Goal: Task Accomplishment & Management: Use online tool/utility

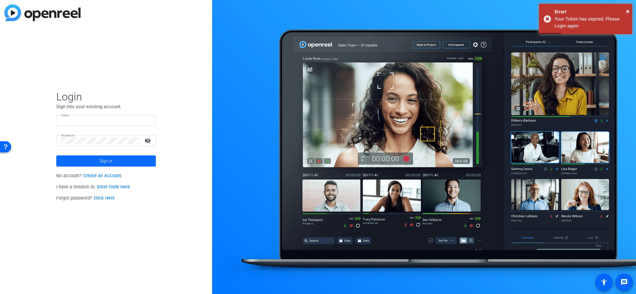
type input "[EMAIL_ADDRESS][DOMAIN_NAME]"
click at [129, 160] on span at bounding box center [105, 161] width 99 height 15
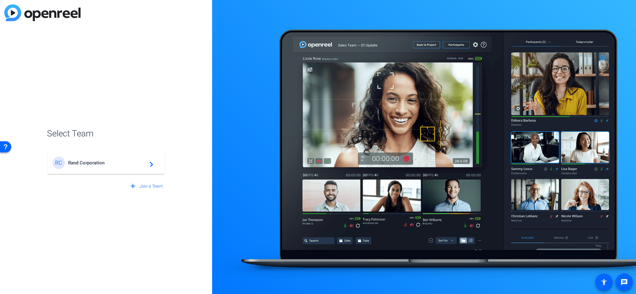
click at [74, 163] on span "Rand Corporation" at bounding box center [107, 163] width 78 height 6
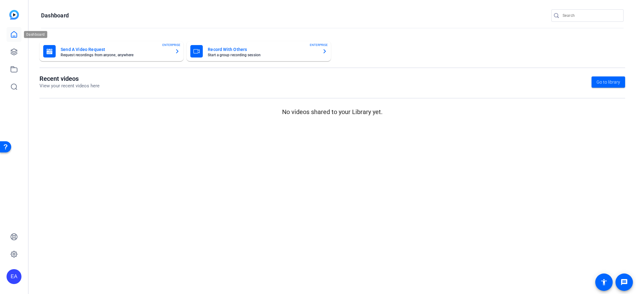
click at [14, 34] on icon at bounding box center [13, 34] width 7 height 7
click at [246, 56] on mat-card-subtitle "Start a group recording session" at bounding box center [262, 55] width 109 height 4
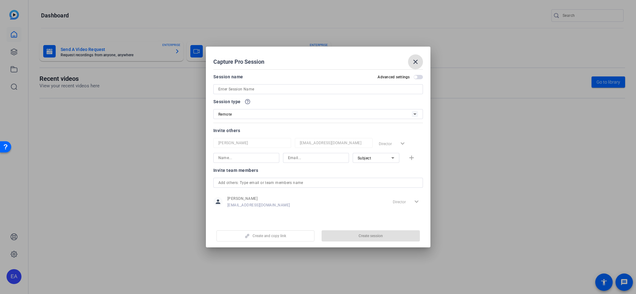
click at [226, 89] on input at bounding box center [318, 88] width 200 height 7
type input "m"
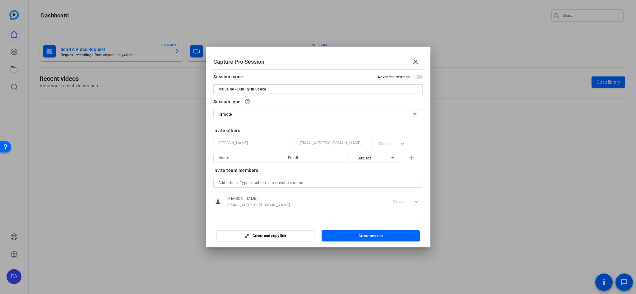
type input "Melusine - Duality in Space"
click at [229, 158] on input at bounding box center [246, 157] width 56 height 7
type input "e"
type input "E"
type input "[PERSON_NAME]"
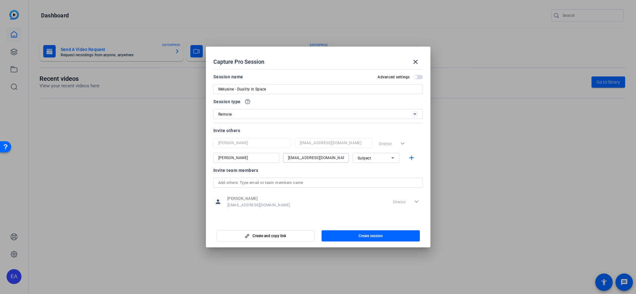
type input "[EMAIL_ADDRESS][DOMAIN_NAME]"
click at [392, 156] on icon at bounding box center [392, 157] width 7 height 7
click at [370, 169] on span "Collaborator" at bounding box center [368, 170] width 23 height 7
click at [260, 184] on input "text" at bounding box center [318, 182] width 200 height 7
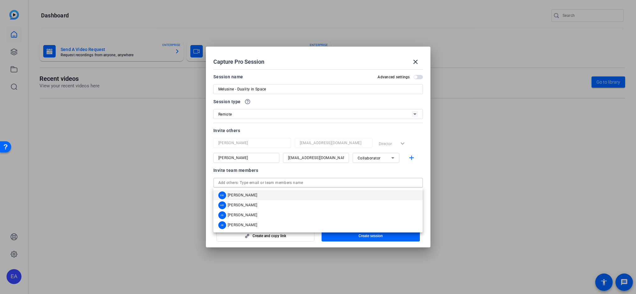
click at [247, 196] on span "[PERSON_NAME]" at bounding box center [243, 195] width 30 height 5
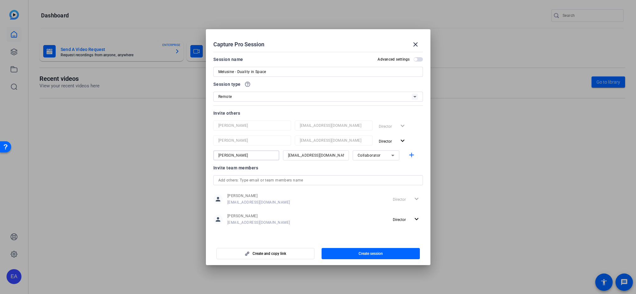
drag, startPoint x: 245, startPoint y: 157, endPoint x: 208, endPoint y: 160, distance: 37.1
click at [208, 160] on mat-dialog-content "Session name Advanced settings Melusine - Duality in Space Session type help_ou…" at bounding box center [318, 144] width 224 height 191
drag, startPoint x: 242, startPoint y: 157, endPoint x: 221, endPoint y: 150, distance: 21.6
click at [221, 150] on div "[PERSON_NAME] [EMAIL_ADDRESS][DOMAIN_NAME] Director expand_more [PERSON_NAME] […" at bounding box center [317, 141] width 209 height 40
drag, startPoint x: 329, startPoint y: 155, endPoint x: 283, endPoint y: 151, distance: 46.8
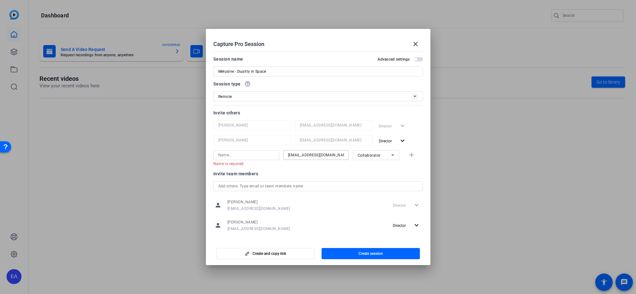
click at [283, 151] on div "[EMAIL_ADDRESS][DOMAIN_NAME]" at bounding box center [316, 155] width 66 height 10
click at [326, 172] on div "Invite team members" at bounding box center [317, 173] width 209 height 7
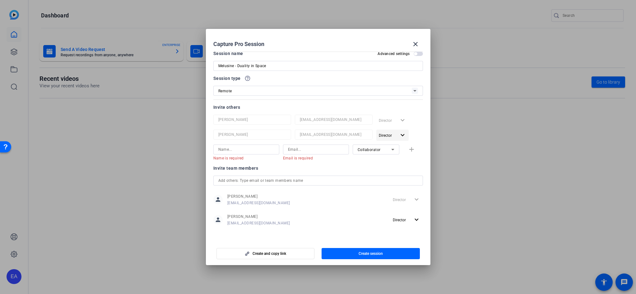
click at [399, 137] on mat-icon "expand_more" at bounding box center [402, 135] width 8 height 8
click at [385, 157] on span "Remove User" at bounding box center [390, 159] width 23 height 4
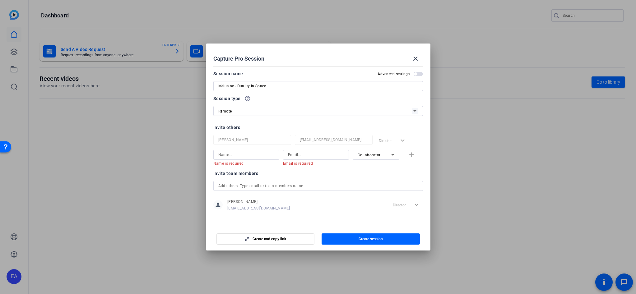
click at [393, 156] on icon at bounding box center [392, 154] width 7 height 7
click at [337, 176] on div at bounding box center [318, 147] width 636 height 294
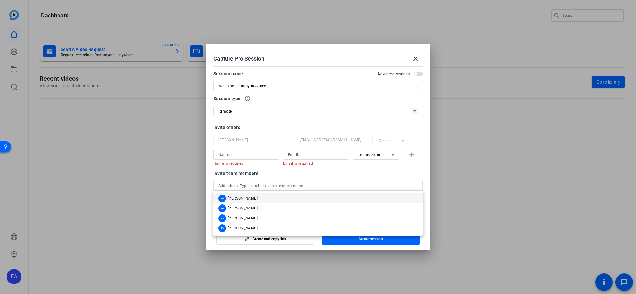
click at [255, 187] on input "text" at bounding box center [318, 185] width 200 height 7
click at [232, 199] on span "[PERSON_NAME]" at bounding box center [243, 198] width 30 height 5
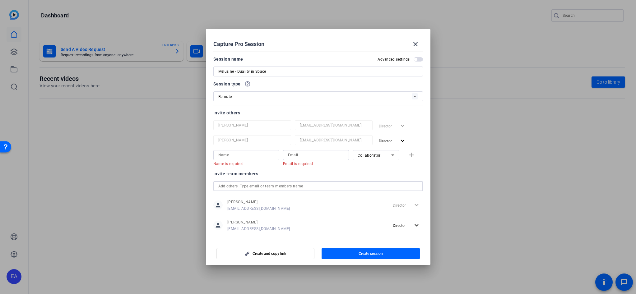
scroll to position [6, 0]
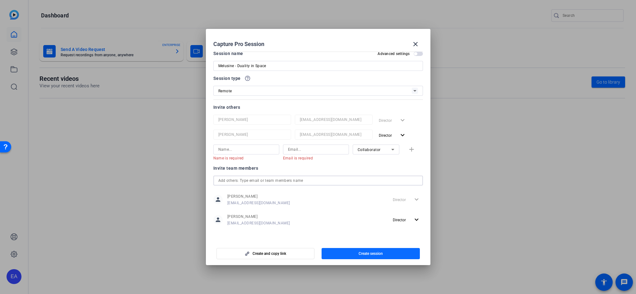
click at [370, 254] on span "Create session" at bounding box center [370, 253] width 24 height 5
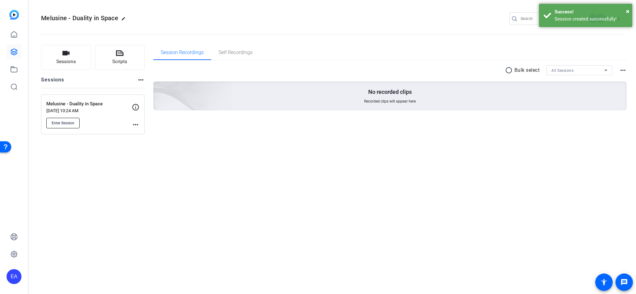
click at [67, 124] on span "Enter Session" at bounding box center [63, 123] width 23 height 5
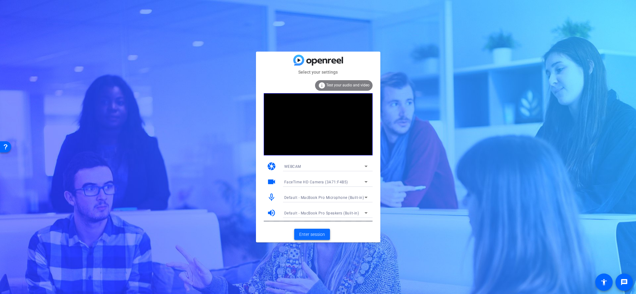
click at [311, 233] on span "Enter session" at bounding box center [312, 234] width 26 height 7
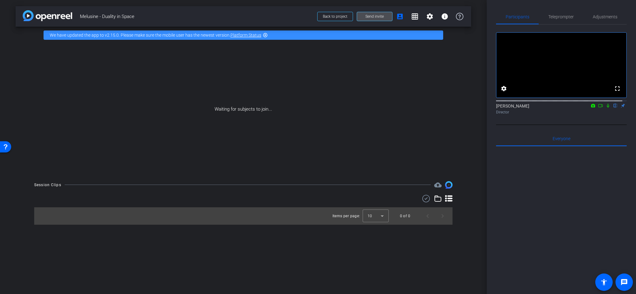
click at [372, 18] on span "Send invite" at bounding box center [374, 16] width 18 height 5
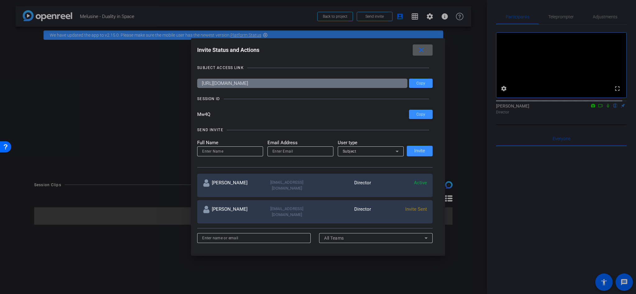
click at [344, 83] on input "https://capture.openreel.com/subject/MODE_OTP?otp=Mw4Q" at bounding box center [302, 83] width 210 height 9
drag, startPoint x: 342, startPoint y: 83, endPoint x: 224, endPoint y: 71, distance: 117.7
click at [224, 71] on div "SUBJECT ACCESS LINK https://capture.openreel.com/subject/MODE_OTP?otp=Mw4Q Copy…" at bounding box center [318, 153] width 242 height 191
drag, startPoint x: 213, startPoint y: 117, endPoint x: 191, endPoint y: 113, distance: 21.4
click at [191, 113] on div "Invite Status and Actions close SUBJECT ACCESS LINK https://capture.openreel.co…" at bounding box center [318, 147] width 254 height 218
